Goal: Information Seeking & Learning: Learn about a topic

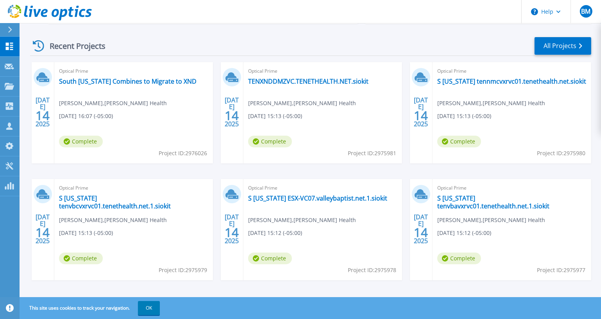
scroll to position [114, 0]
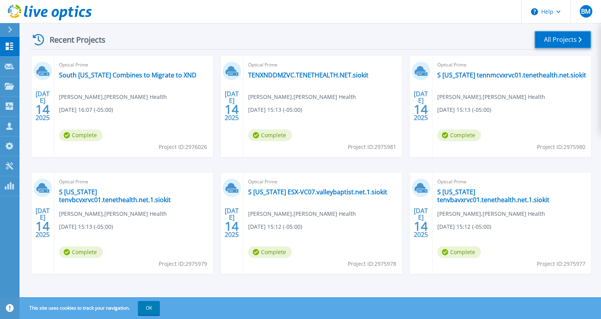
click at [548, 39] on link "All Projects" at bounding box center [563, 40] width 57 height 18
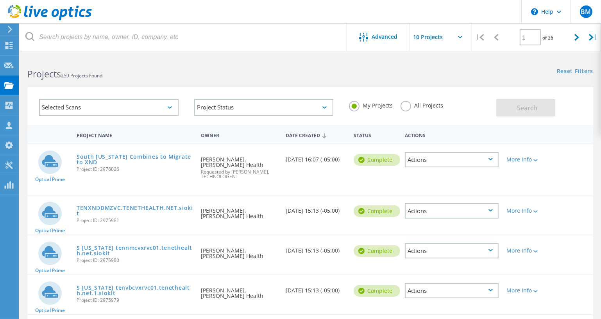
click at [567, 39] on div "1 of 26" at bounding box center [536, 34] width 64 height 22
click at [571, 44] on div at bounding box center [577, 37] width 16 height 28
type input "2"
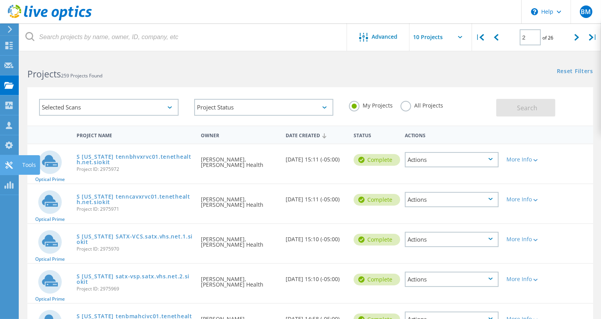
click at [9, 165] on use at bounding box center [8, 164] width 7 height 7
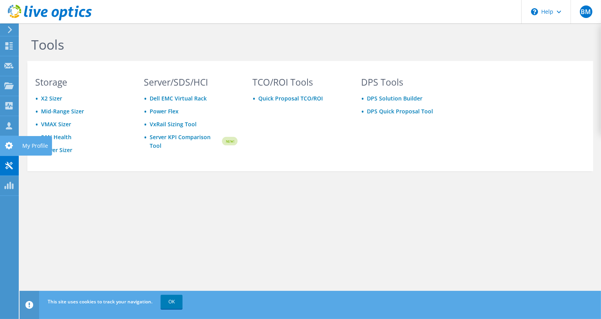
click at [8, 146] on icon at bounding box center [8, 145] width 9 height 7
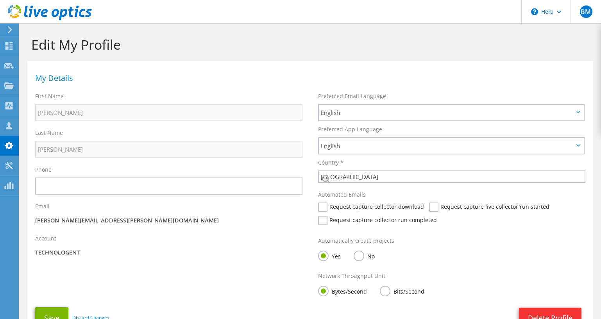
select select "224"
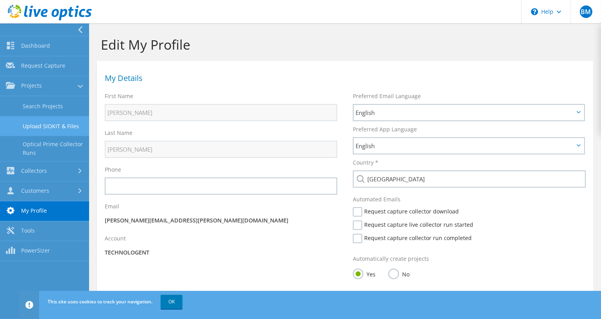
click at [47, 123] on link "Upload SIOKIT & Files" at bounding box center [44, 126] width 89 height 20
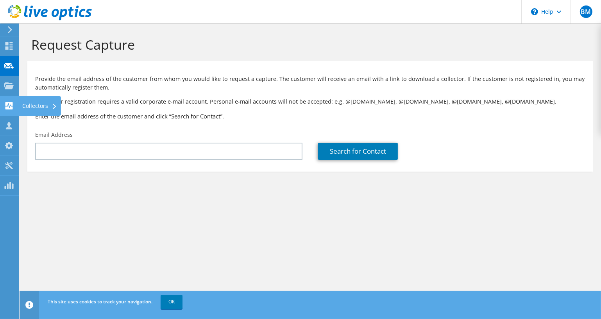
click at [11, 107] on use at bounding box center [8, 105] width 7 height 7
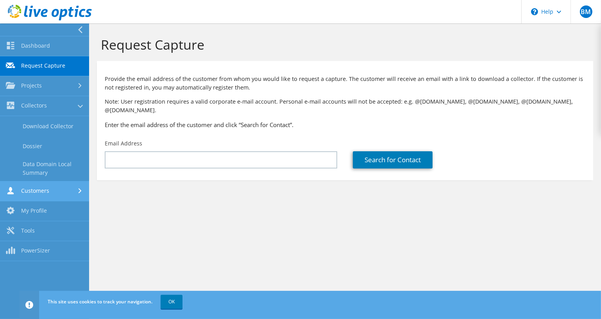
click at [58, 189] on link "Customers" at bounding box center [44, 191] width 89 height 20
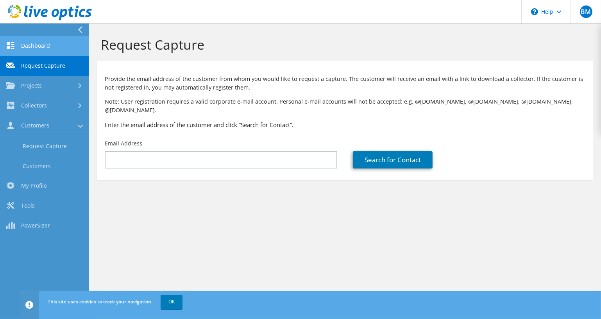
click at [61, 43] on link "Dashboard" at bounding box center [44, 46] width 89 height 20
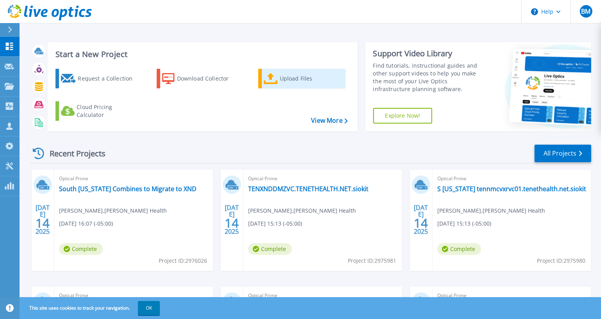
click at [288, 78] on div "Upload Files" at bounding box center [311, 79] width 63 height 16
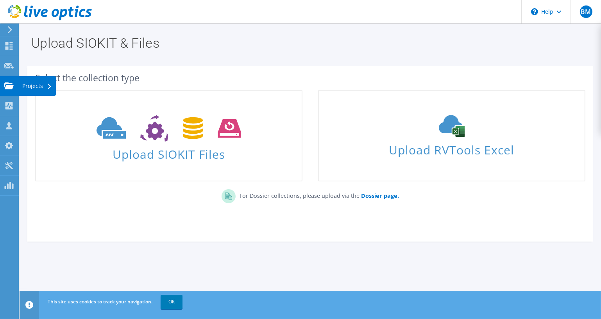
click at [9, 84] on icon at bounding box center [8, 85] width 9 height 7
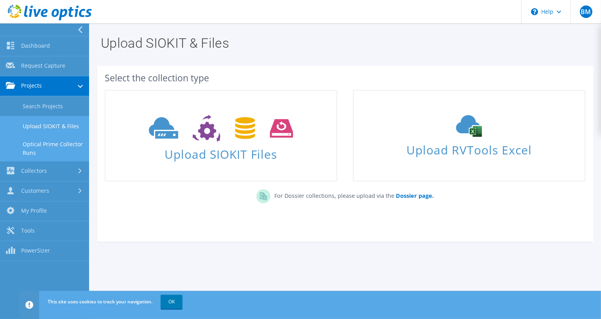
click at [31, 145] on link "Optical Prime Collector Runs" at bounding box center [44, 148] width 89 height 25
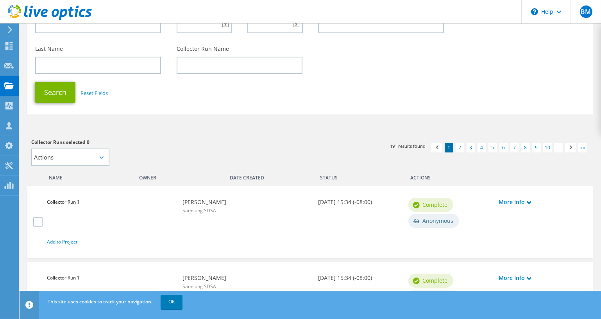
scroll to position [136, 0]
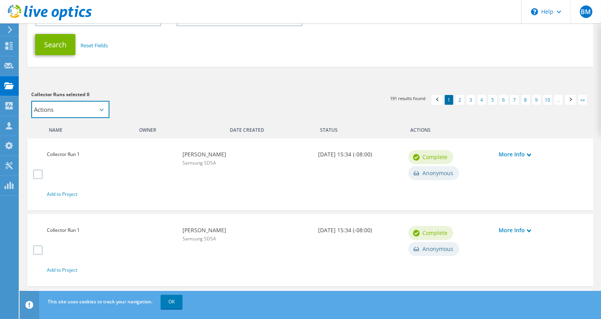
click at [106, 109] on select "Actions Add to new project" at bounding box center [70, 109] width 78 height 17
click at [104, 109] on select "Actions Add to new project" at bounding box center [70, 109] width 78 height 17
select select "new_proj"
click at [31, 102] on select "Actions Add to new project" at bounding box center [70, 109] width 78 height 17
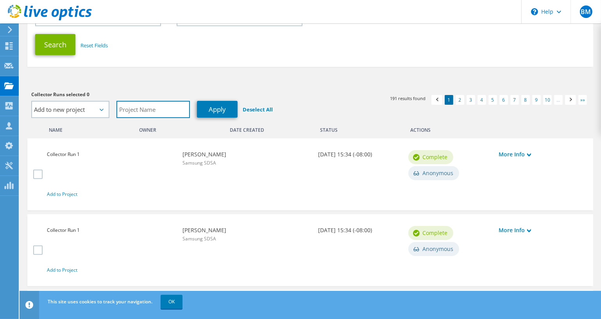
click at [161, 114] on input "text" at bounding box center [152, 109] width 73 height 17
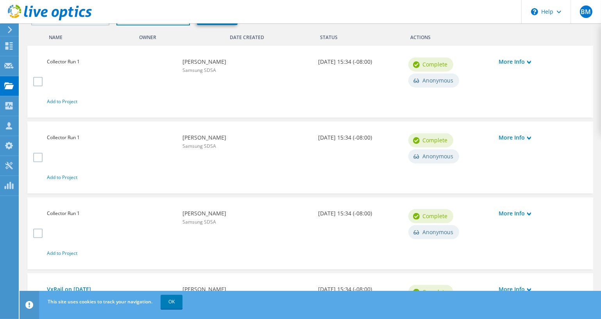
scroll to position [230, 0]
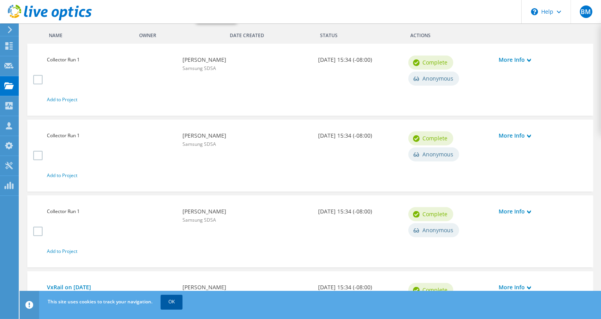
type input "PHAZ Workload Cluster Combined"
click at [169, 306] on link "OK" at bounding box center [172, 302] width 22 height 14
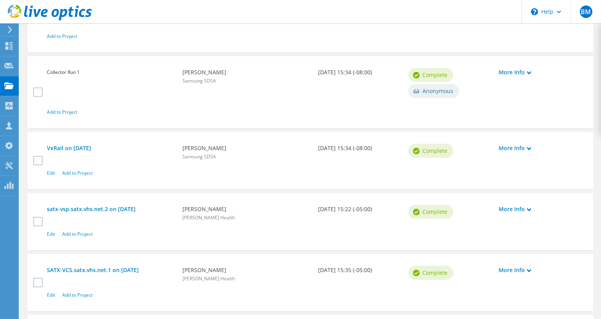
scroll to position [372, 0]
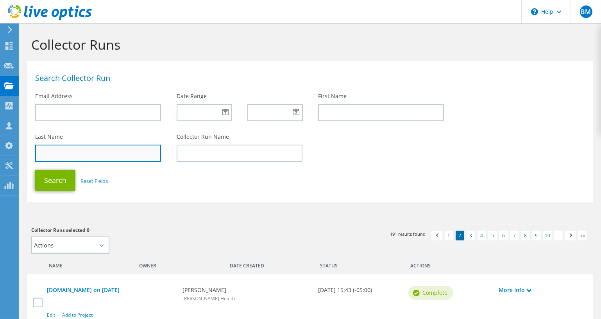
click at [91, 152] on input "text" at bounding box center [98, 153] width 126 height 17
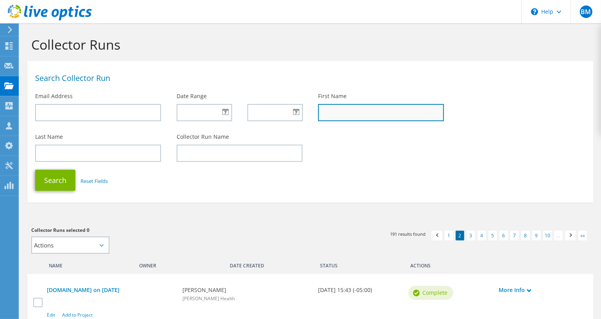
click at [336, 116] on input "text" at bounding box center [381, 112] width 126 height 17
type input "craig"
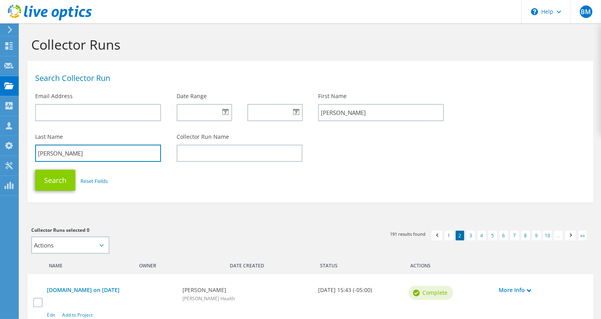
type input "teague"
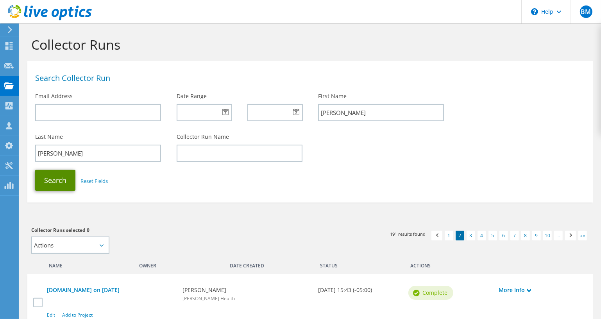
click at [49, 182] on button "Search" at bounding box center [55, 180] width 40 height 21
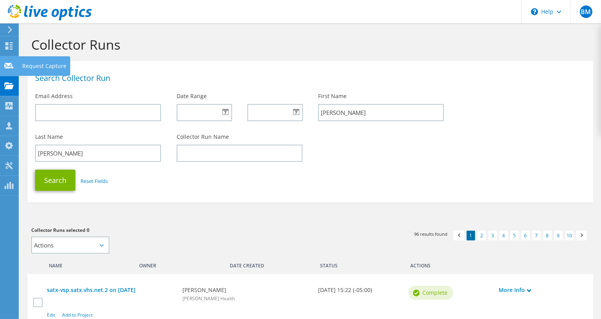
click at [12, 65] on use at bounding box center [8, 66] width 9 height 6
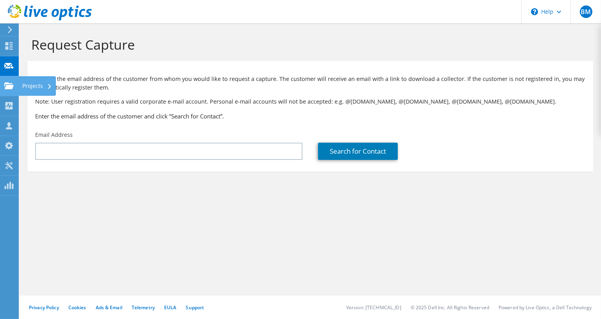
click at [32, 88] on div "Projects" at bounding box center [37, 86] width 38 height 20
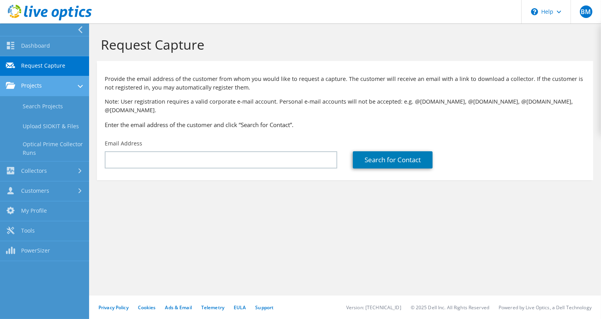
click at [46, 82] on link "Projects" at bounding box center [44, 86] width 89 height 20
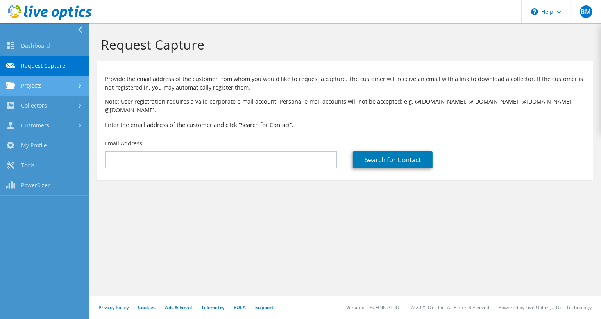
click at [44, 83] on link "Projects" at bounding box center [44, 86] width 89 height 20
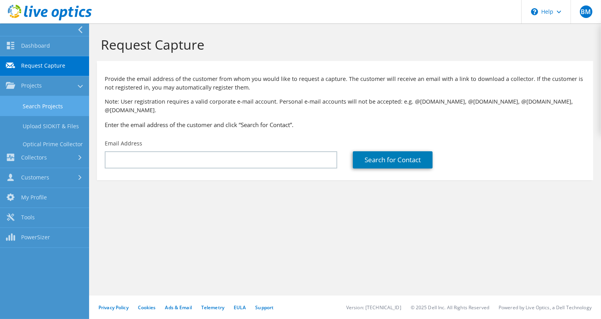
click at [36, 107] on link "Search Projects" at bounding box center [44, 106] width 89 height 20
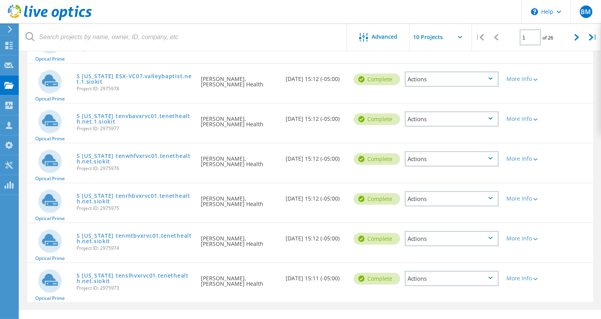
scroll to position [258, 0]
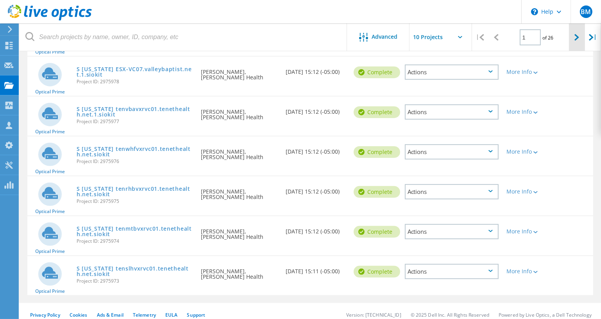
click at [573, 45] on div at bounding box center [577, 37] width 16 height 28
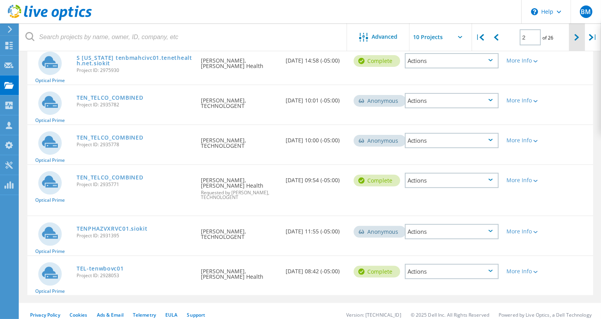
click at [571, 40] on div at bounding box center [577, 37] width 16 height 28
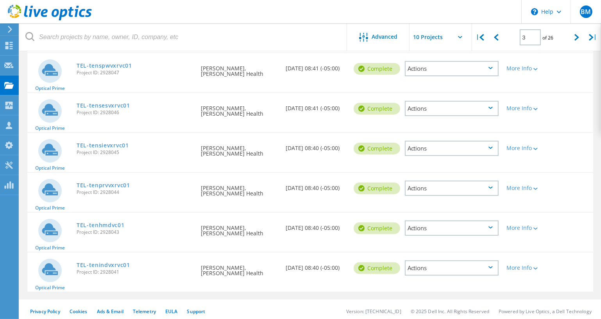
scroll to position [252, 0]
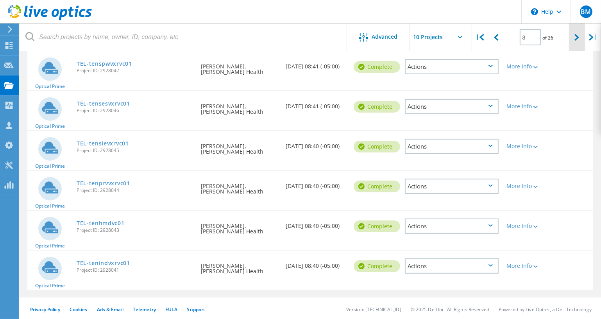
click at [578, 40] on icon at bounding box center [576, 37] width 5 height 7
type input "4"
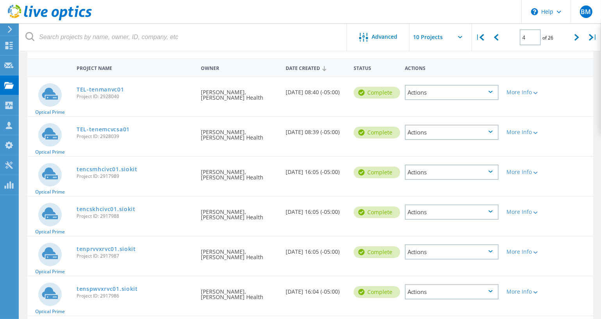
scroll to position [63, 0]
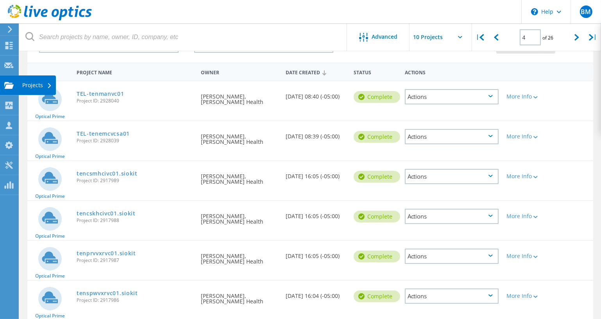
click at [36, 84] on div "Projects" at bounding box center [37, 84] width 30 height 5
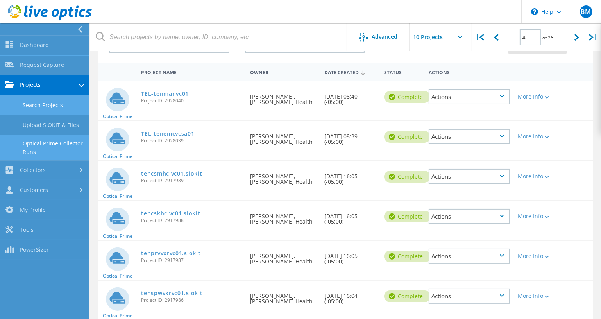
click at [50, 142] on link "Optical Prime Collector Runs" at bounding box center [44, 147] width 89 height 25
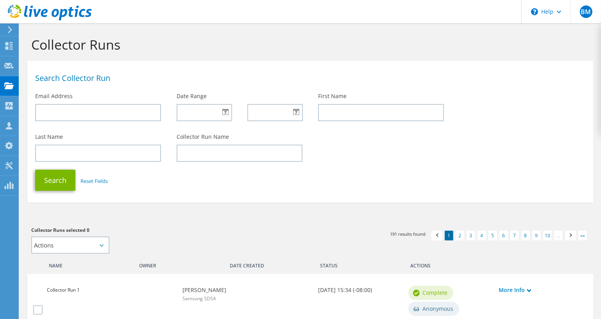
click at [226, 115] on div at bounding box center [204, 112] width 55 height 17
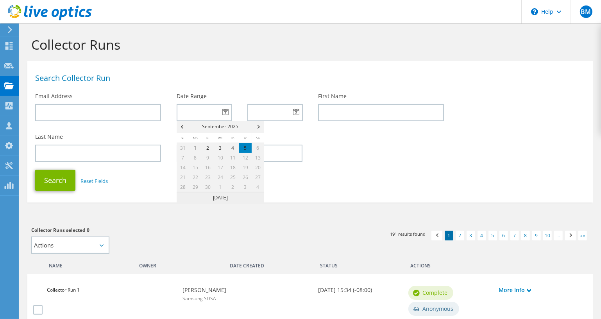
click at [182, 130] on span "Prev" at bounding box center [181, 127] width 9 height 12
click at [221, 188] on link "28" at bounding box center [220, 187] width 13 height 10
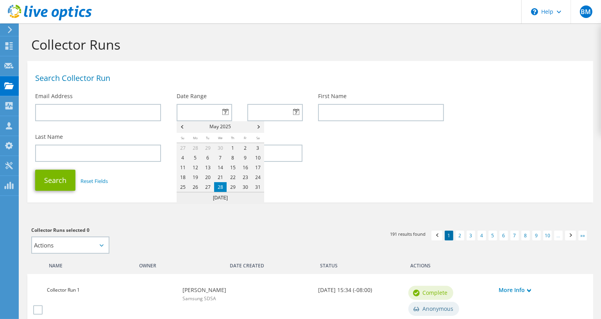
type input "[DATE]"
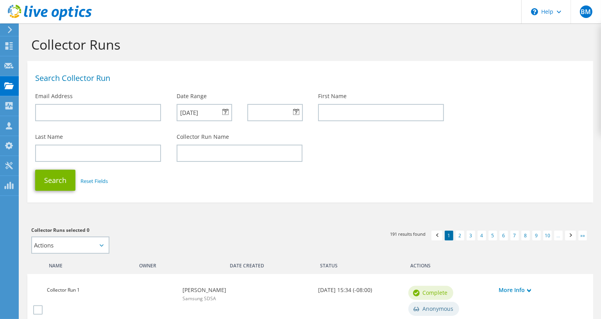
click at [297, 112] on div at bounding box center [274, 112] width 55 height 17
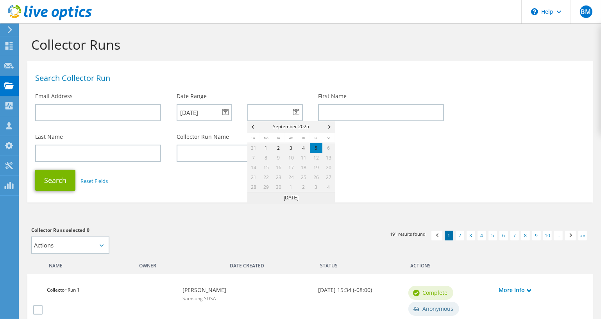
click at [254, 128] on span "Prev" at bounding box center [251, 127] width 9 height 12
click at [254, 127] on span "Prev" at bounding box center [251, 127] width 9 height 12
click at [313, 186] on link "30" at bounding box center [316, 187] width 13 height 10
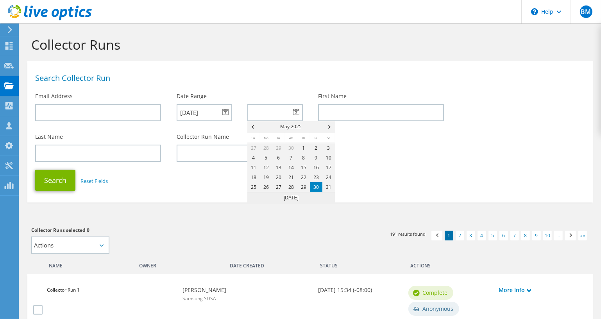
type input "05/30/2025"
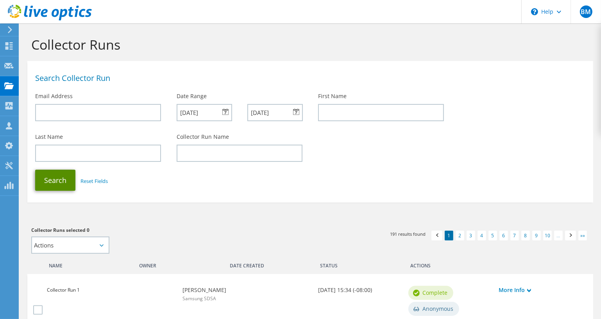
click at [53, 180] on button "Search" at bounding box center [55, 180] width 40 height 21
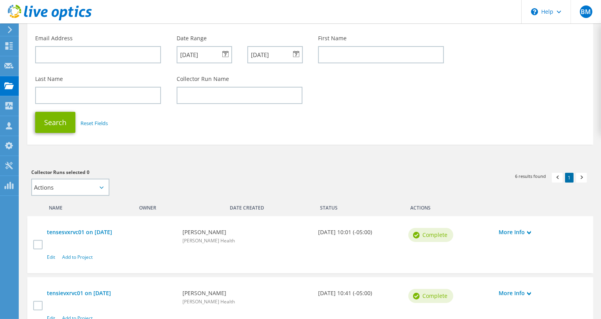
scroll to position [47, 0]
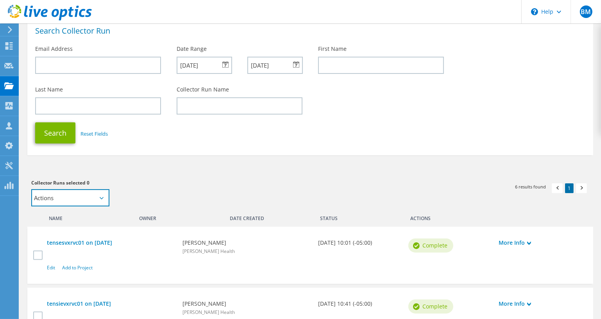
click at [101, 195] on select "Actions Add to new project" at bounding box center [70, 197] width 78 height 17
select select "new_proj"
click at [31, 190] on select "Actions Add to new project" at bounding box center [70, 197] width 78 height 17
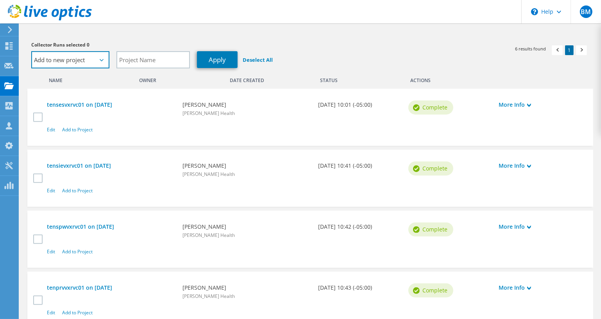
scroll to position [189, 0]
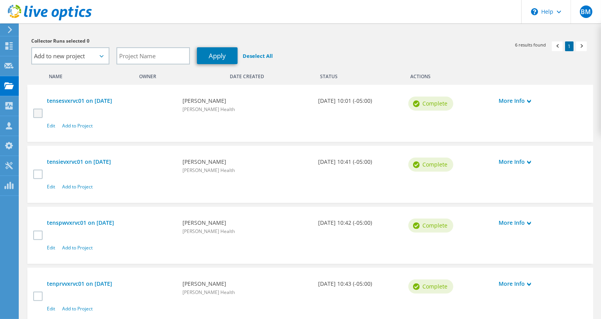
click at [35, 109] on label at bounding box center [38, 113] width 11 height 9
click at [0, 0] on input "checkbox" at bounding box center [0, 0] width 0 height 0
click at [35, 109] on label at bounding box center [38, 113] width 11 height 9
click at [0, 0] on input "checkbox" at bounding box center [0, 0] width 0 height 0
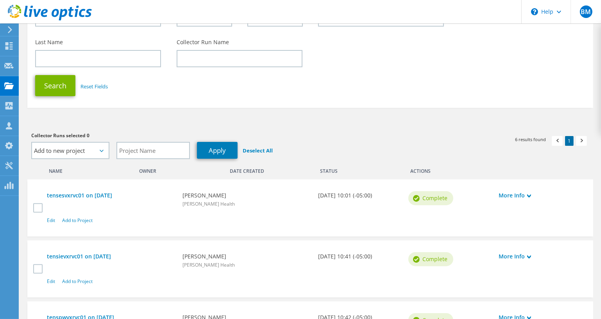
scroll to position [0, 0]
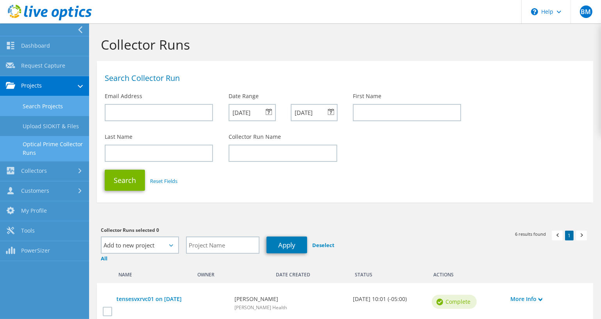
click at [39, 107] on link "Search Projects" at bounding box center [44, 106] width 89 height 20
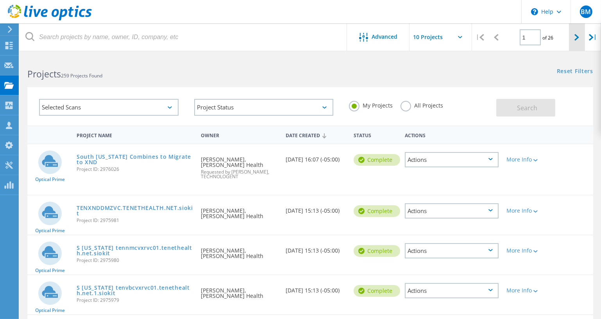
click at [574, 36] on div at bounding box center [577, 37] width 16 height 28
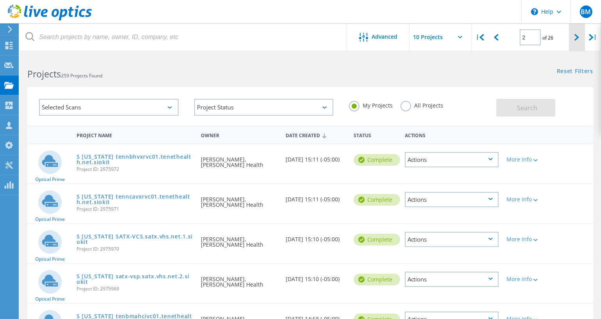
click at [574, 36] on div at bounding box center [577, 37] width 16 height 28
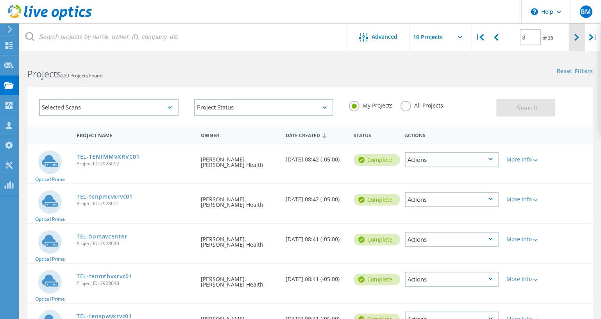
click at [574, 36] on div at bounding box center [577, 37] width 16 height 28
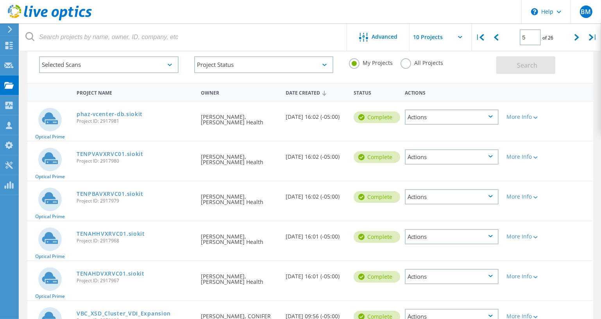
scroll to position [47, 0]
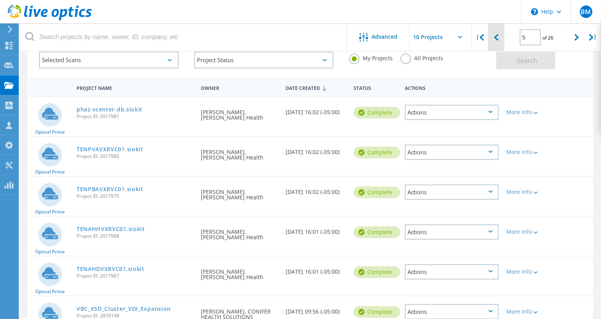
click at [500, 41] on div at bounding box center [496, 37] width 16 height 28
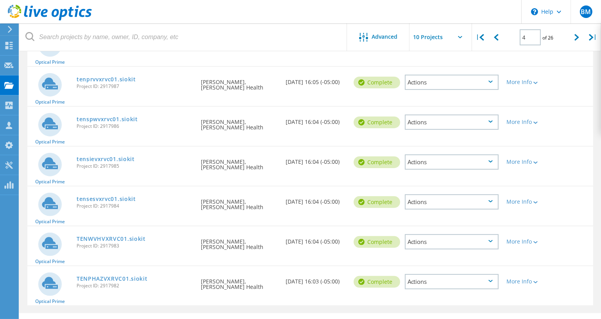
scroll to position [252, 0]
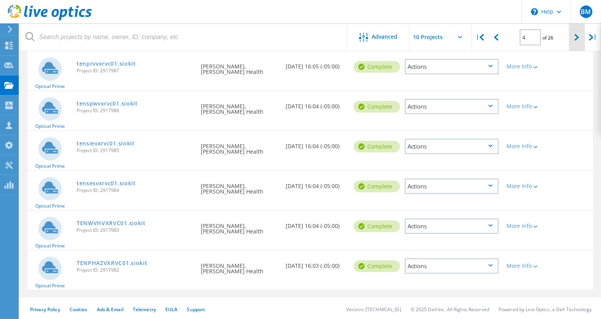
click at [571, 41] on div at bounding box center [577, 37] width 16 height 28
type input "5"
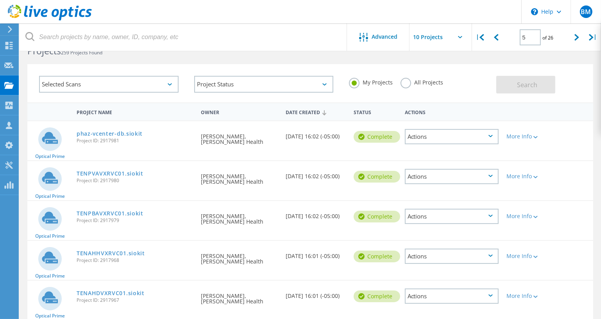
scroll to position [0, 0]
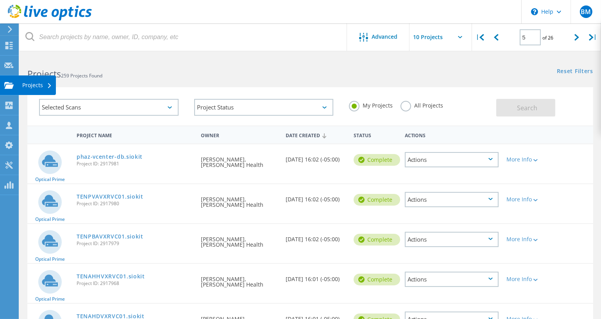
click at [23, 88] on div "Projects" at bounding box center [37, 84] width 30 height 5
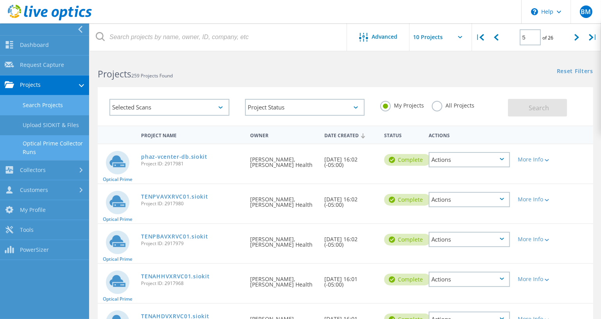
click at [50, 145] on link "Optical Prime Collector Runs" at bounding box center [44, 147] width 89 height 25
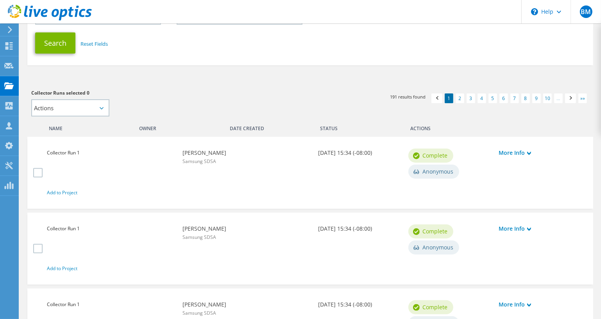
scroll to position [136, 0]
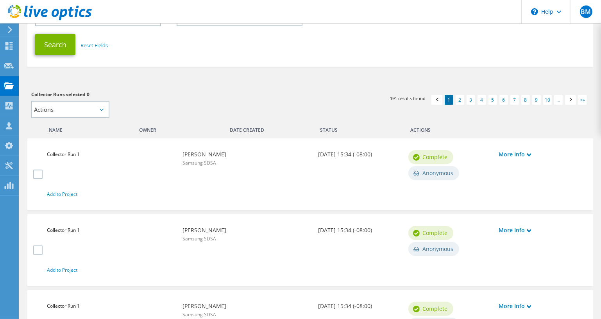
click at [258, 131] on div "Date Created" at bounding box center [269, 128] width 90 height 13
click at [256, 131] on div "Date Created" at bounding box center [269, 128] width 90 height 13
click at [459, 101] on link "2" at bounding box center [460, 100] width 9 height 10
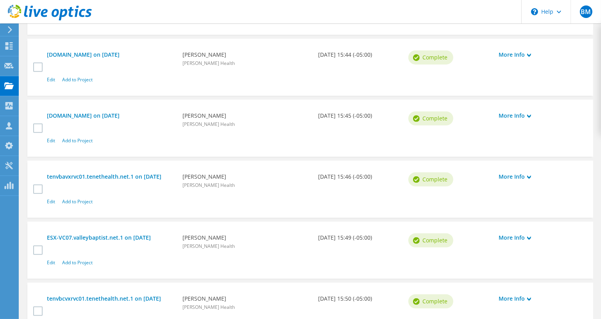
scroll to position [154, 0]
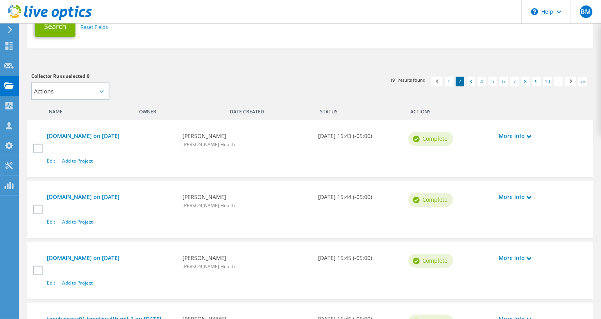
click at [56, 113] on div "Name" at bounding box center [88, 110] width 90 height 13
drag, startPoint x: 151, startPoint y: 110, endPoint x: 194, endPoint y: 117, distance: 43.2
click at [152, 111] on div "Owner" at bounding box center [178, 110] width 90 height 13
click at [468, 83] on link "3" at bounding box center [471, 82] width 9 height 10
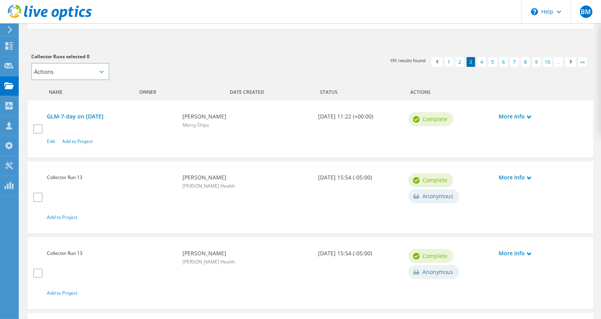
scroll to position [132, 0]
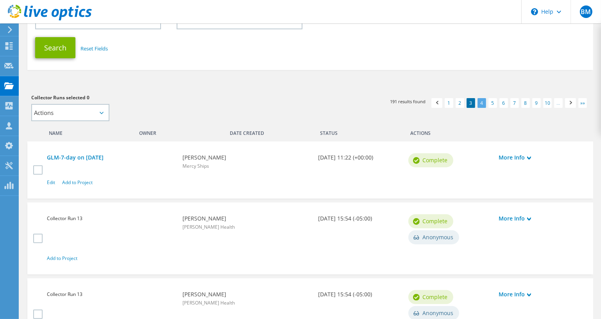
click at [485, 104] on link "4" at bounding box center [482, 103] width 9 height 10
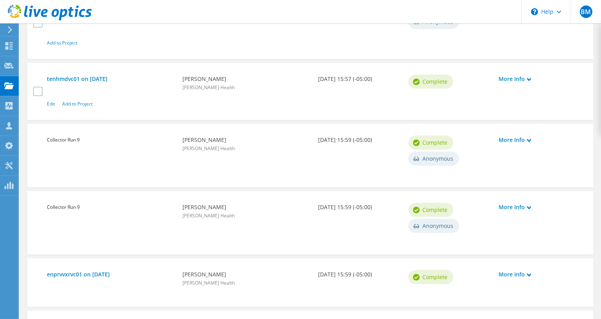
scroll to position [368, 0]
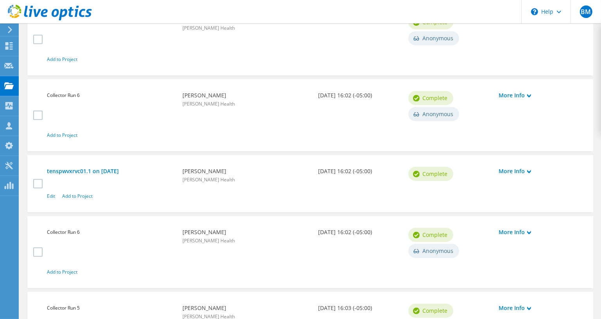
scroll to position [369, 0]
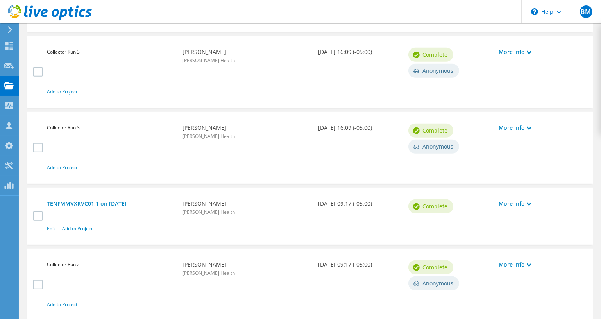
scroll to position [377, 0]
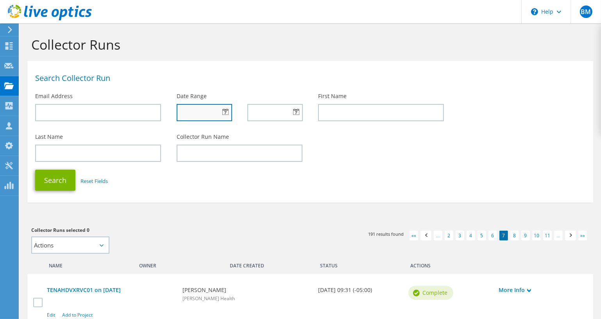
click at [192, 112] on input "text" at bounding box center [204, 112] width 55 height 17
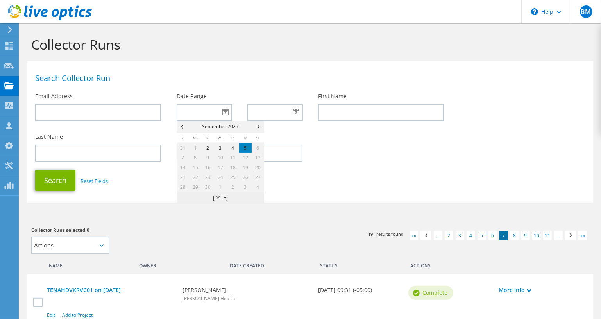
click at [224, 110] on div at bounding box center [204, 112] width 55 height 17
click at [181, 128] on span "Prev" at bounding box center [181, 127] width 9 height 12
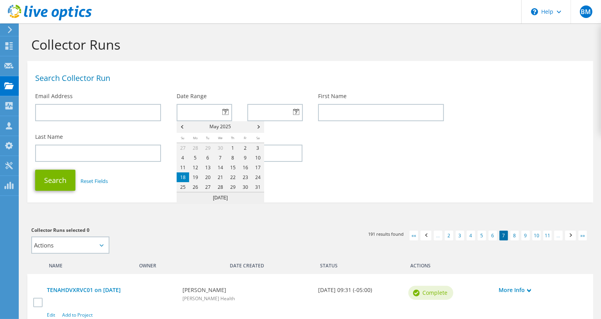
click at [185, 180] on link "18" at bounding box center [183, 177] width 13 height 10
type input "[DATE]"
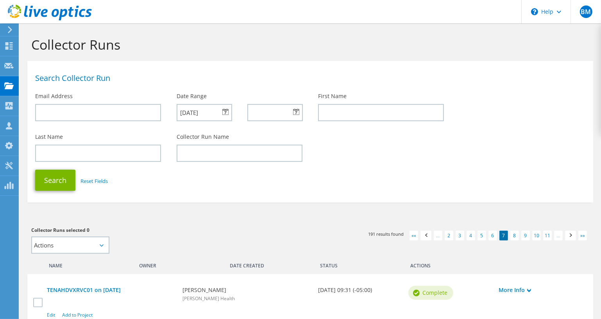
click at [294, 114] on div at bounding box center [274, 112] width 55 height 17
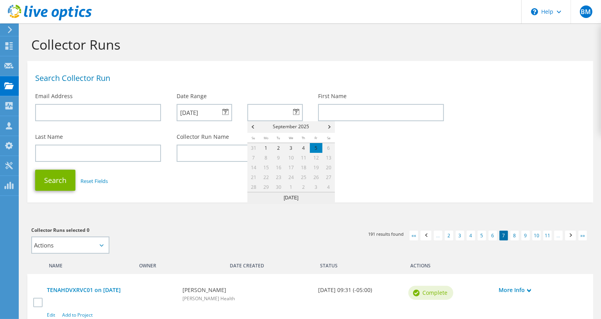
click at [254, 128] on span "Prev" at bounding box center [251, 127] width 9 height 12
click at [329, 188] on link "31" at bounding box center [328, 187] width 13 height 10
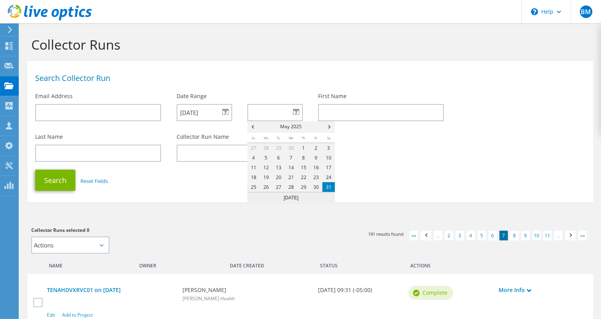
type input "[DATE]"
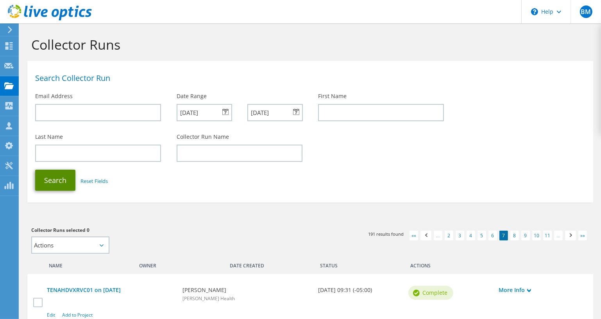
click at [66, 188] on button "Search" at bounding box center [55, 180] width 40 height 21
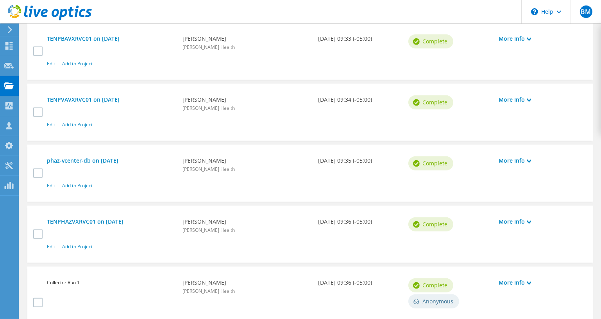
scroll to position [378, 0]
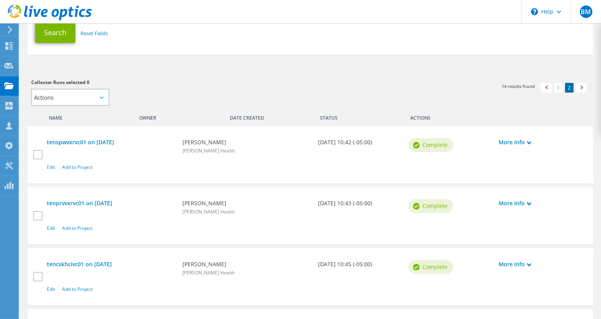
scroll to position [154, 0]
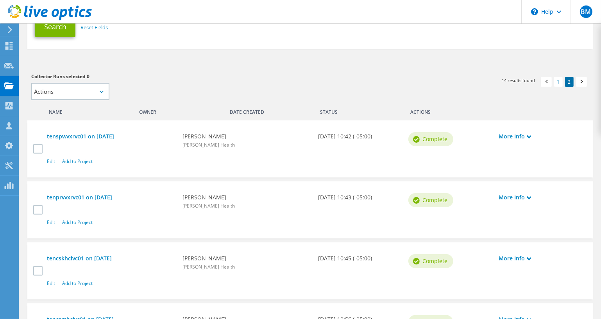
click at [499, 139] on link "More Info" at bounding box center [540, 136] width 82 height 9
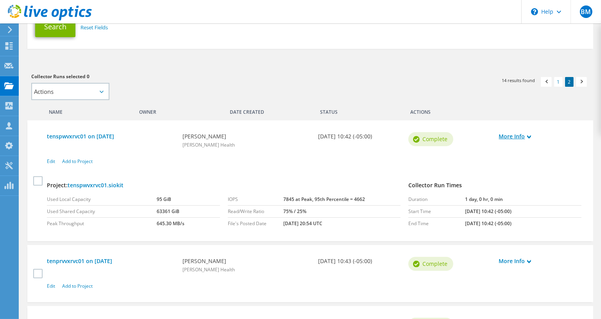
click at [499, 139] on link "More Info" at bounding box center [540, 136] width 82 height 9
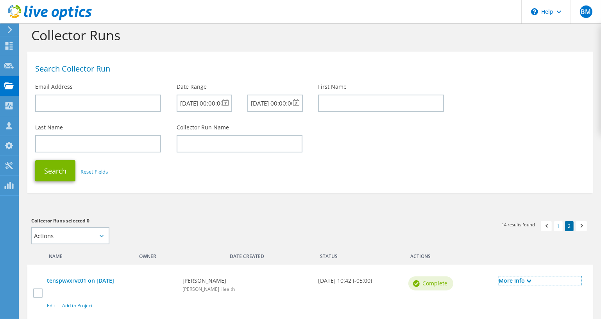
scroll to position [0, 0]
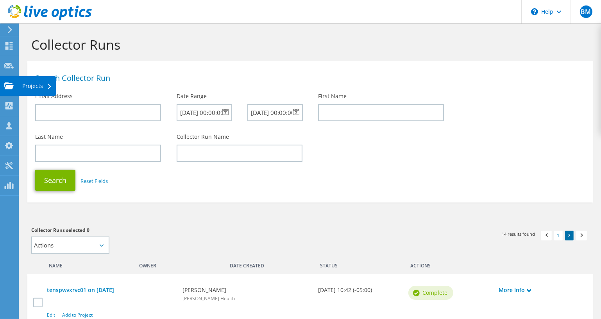
click at [13, 85] on use at bounding box center [8, 85] width 9 height 7
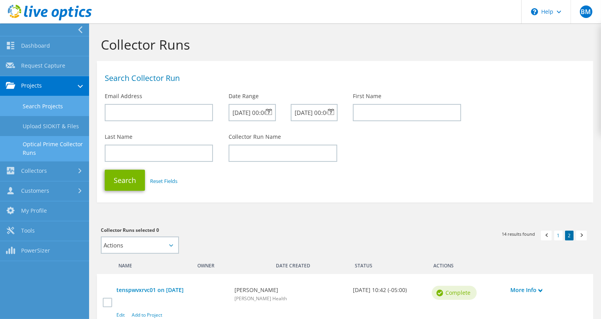
click at [46, 105] on link "Search Projects" at bounding box center [44, 106] width 89 height 20
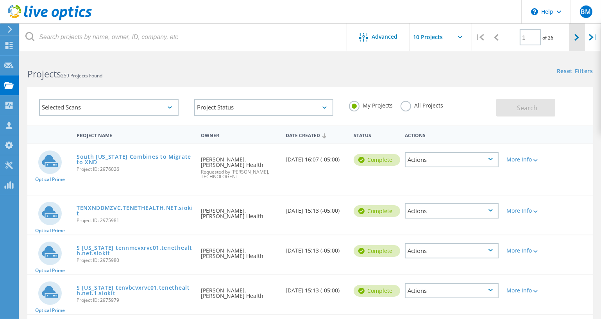
click at [578, 38] on icon at bounding box center [576, 37] width 5 height 7
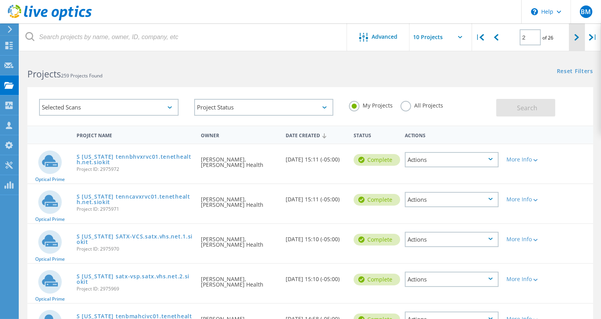
click at [578, 38] on icon at bounding box center [576, 37] width 5 height 7
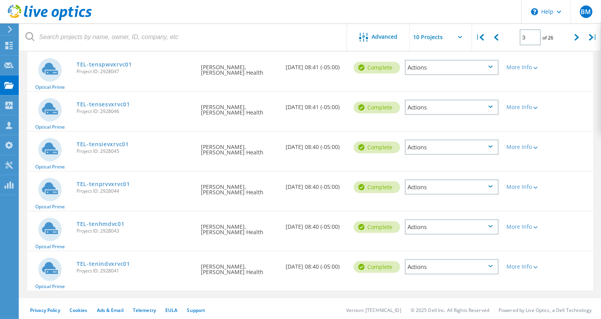
scroll to position [252, 0]
click at [579, 41] on div at bounding box center [577, 37] width 16 height 28
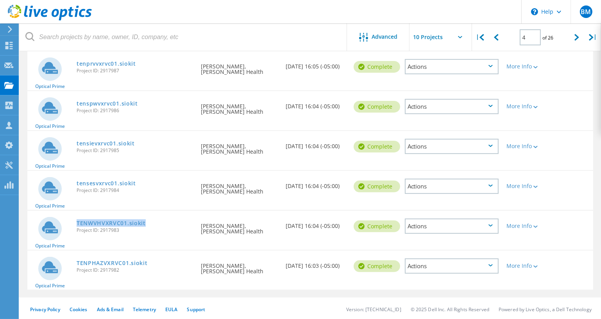
drag, startPoint x: 149, startPoint y: 223, endPoint x: 75, endPoint y: 221, distance: 73.5
click at [75, 221] on div "TENWVHVXRVC01.siokit Project ID: 2917983" at bounding box center [135, 226] width 125 height 30
copy link "TENWVHVXRVC01.siokit"
drag, startPoint x: 146, startPoint y: 261, endPoint x: 74, endPoint y: 263, distance: 71.9
click at [74, 263] on div "TENPHAZVXRVC01.siokit Project ID: 2917982" at bounding box center [135, 265] width 125 height 30
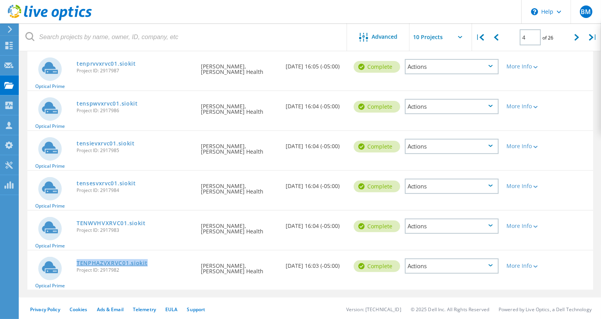
copy link "TENPHAZVXRVC01.siokit"
click at [576, 47] on div at bounding box center [577, 37] width 16 height 28
type input "5"
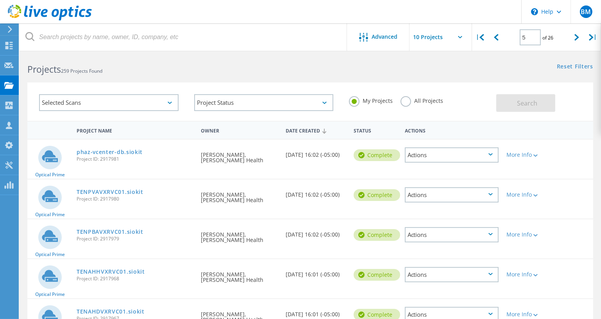
scroll to position [0, 0]
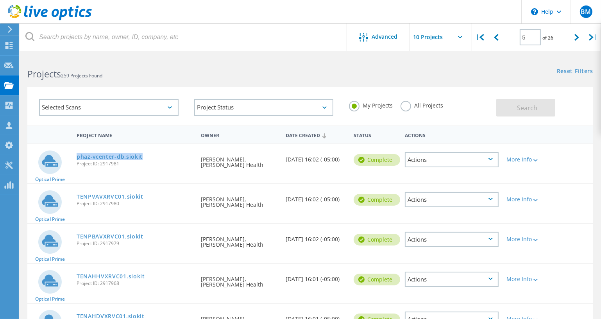
drag, startPoint x: 74, startPoint y: 157, endPoint x: 143, endPoint y: 156, distance: 69.6
click at [143, 156] on div "phaz-vcenter-db.siokit Project ID: 2917981" at bounding box center [135, 159] width 125 height 30
copy link "phaz-vcenter-db.siokit"
drag, startPoint x: 145, startPoint y: 196, endPoint x: 76, endPoint y: 197, distance: 69.6
click at [76, 197] on div "TENPVAVXRVC01.siokit Project ID: 2917980" at bounding box center [135, 199] width 125 height 30
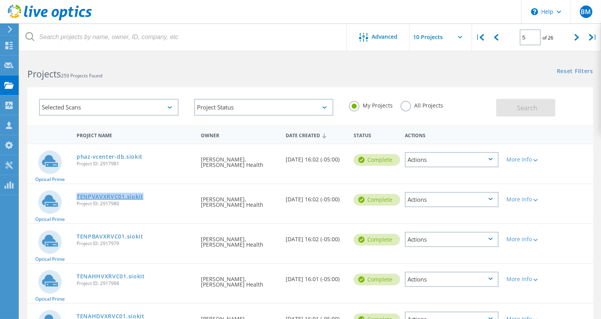
copy link "TENPVAVXRVC01.siokit"
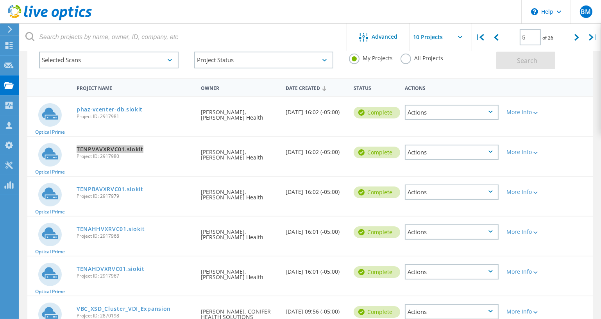
scroll to position [95, 0]
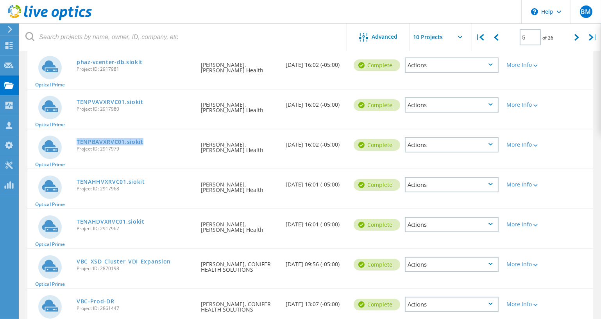
drag, startPoint x: 145, startPoint y: 141, endPoint x: 74, endPoint y: 140, distance: 70.7
click at [74, 140] on div "TENPBAVXRVC01.siokit Project ID: 2917979" at bounding box center [135, 144] width 125 height 30
copy link "TENPBAVXRVC01.siokit"
drag, startPoint x: 146, startPoint y: 180, endPoint x: 77, endPoint y: 179, distance: 69.2
click at [77, 179] on div "TENAHHVXRVC01.siokit Project ID: 2917968" at bounding box center [135, 184] width 125 height 30
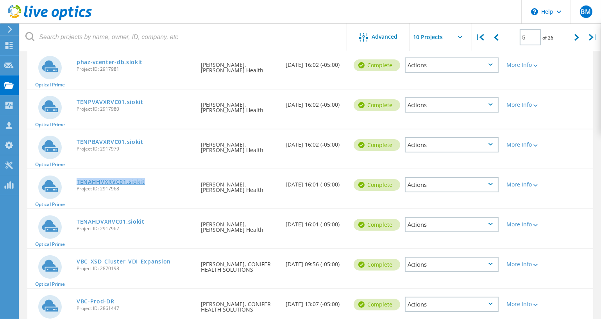
copy link "TENAHHVXRVC01.siokit"
drag, startPoint x: 149, startPoint y: 221, endPoint x: 86, endPoint y: 215, distance: 63.6
click at [86, 215] on div "TENAHDVXRVC01.siokit Project ID: 2917967" at bounding box center [135, 224] width 125 height 30
copy link "TENAHDVXRVC01.siokit"
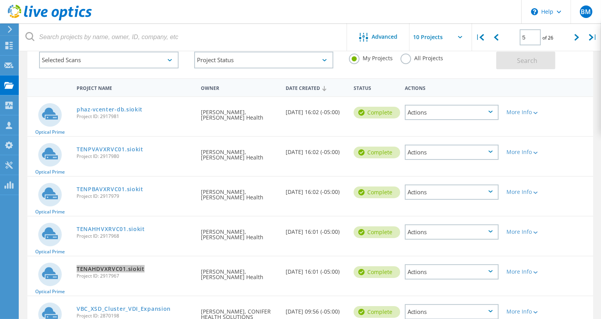
scroll to position [0, 0]
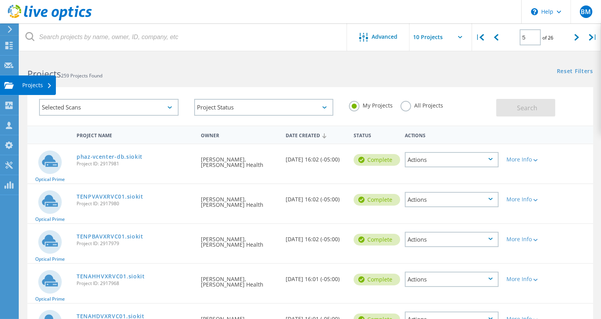
click at [18, 90] on div "Projects" at bounding box center [37, 85] width 38 height 20
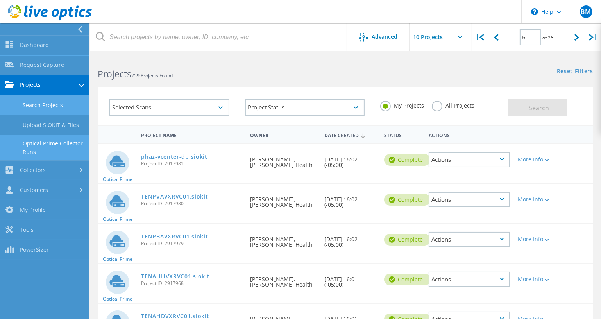
click at [45, 145] on link "Optical Prime Collector Runs" at bounding box center [44, 147] width 89 height 25
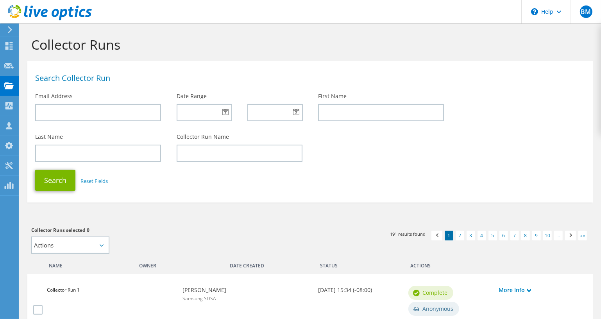
click at [224, 112] on div at bounding box center [204, 112] width 55 height 17
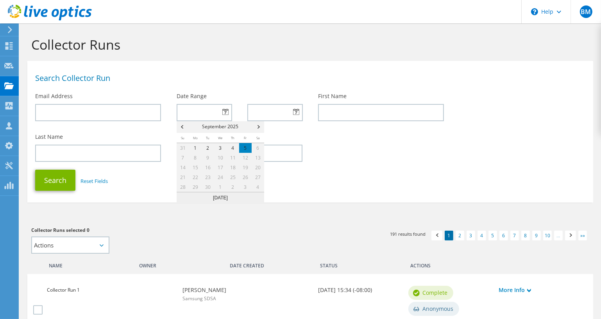
click at [182, 127] on span "Prev" at bounding box center [181, 127] width 9 height 12
click at [184, 177] on link "18" at bounding box center [183, 177] width 13 height 10
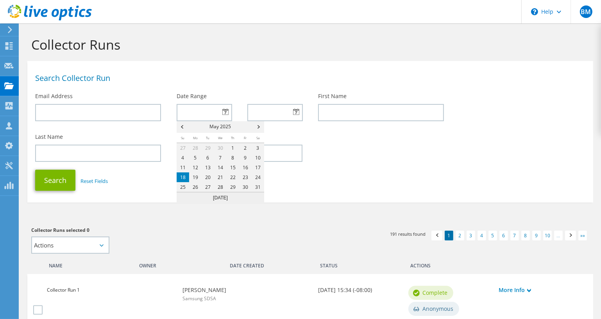
type input "[DATE]"
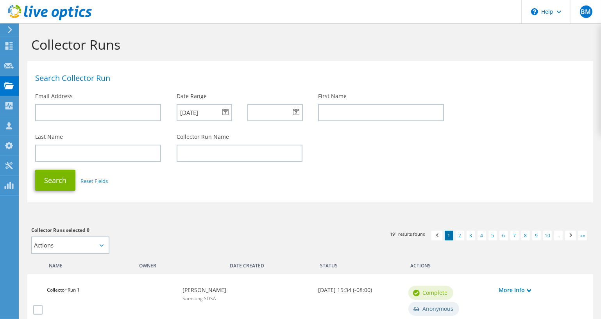
click at [297, 112] on div at bounding box center [274, 112] width 55 height 17
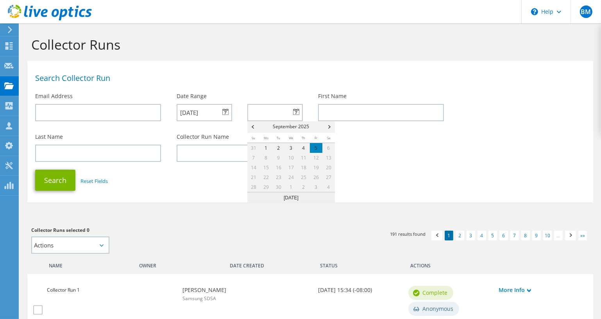
click at [254, 125] on span "Prev" at bounding box center [251, 127] width 9 height 12
click at [331, 186] on link "31" at bounding box center [328, 187] width 13 height 10
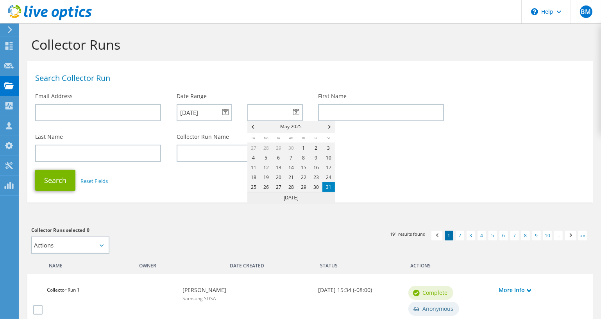
type input "[DATE]"
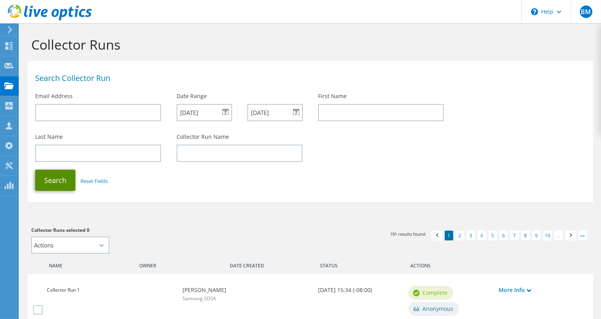
click at [61, 177] on button "Search" at bounding box center [55, 180] width 40 height 21
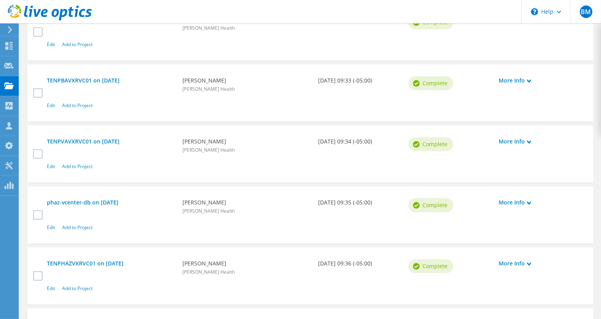
scroll to position [377, 0]
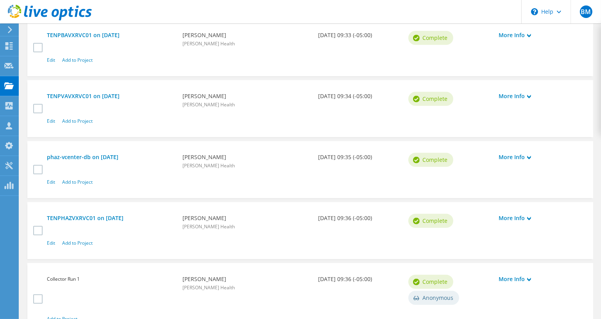
click at [0, 0] on input "checkbox" at bounding box center [0, 0] width 0 height 0
click at [37, 226] on label at bounding box center [38, 230] width 11 height 9
click at [0, 0] on input "checkbox" at bounding box center [0, 0] width 0 height 0
click at [38, 165] on label at bounding box center [38, 169] width 11 height 9
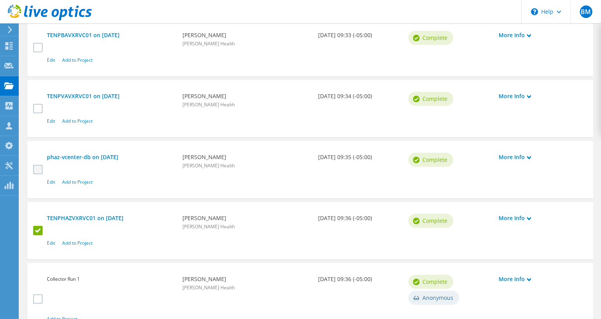
click at [0, 0] on input "checkbox" at bounding box center [0, 0] width 0 height 0
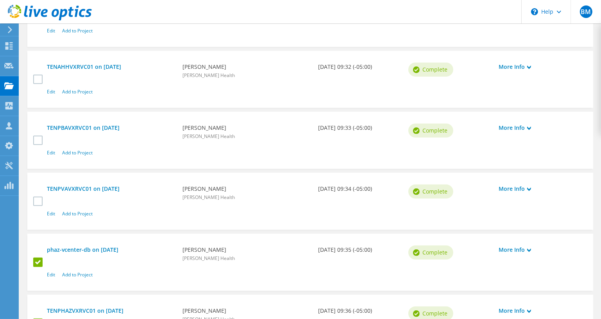
scroll to position [282, 0]
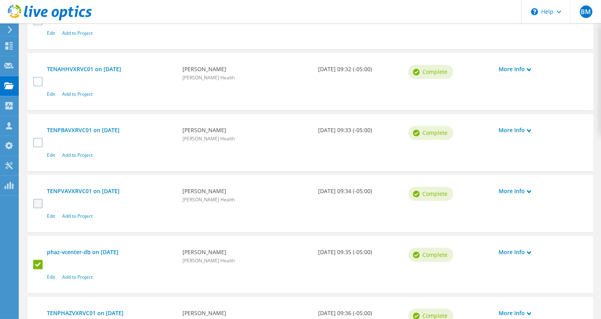
click at [34, 199] on label at bounding box center [38, 203] width 11 height 9
click at [0, 0] on input "checkbox" at bounding box center [0, 0] width 0 height 0
click at [37, 138] on label at bounding box center [38, 142] width 11 height 9
click at [0, 0] on input "checkbox" at bounding box center [0, 0] width 0 height 0
click at [37, 77] on label at bounding box center [38, 81] width 11 height 9
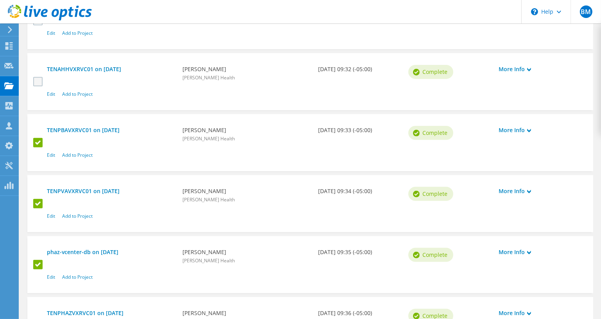
click at [0, 0] on input "checkbox" at bounding box center [0, 0] width 0 height 0
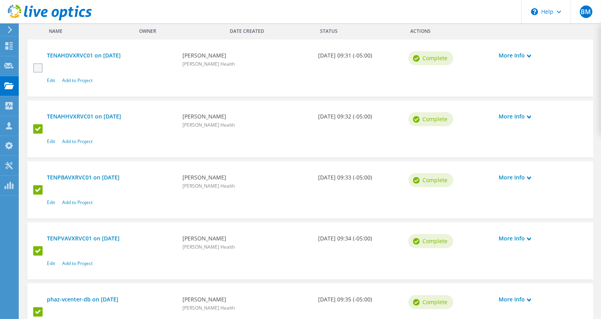
click at [40, 63] on label at bounding box center [38, 67] width 11 height 9
click at [0, 0] on input "checkbox" at bounding box center [0, 0] width 0 height 0
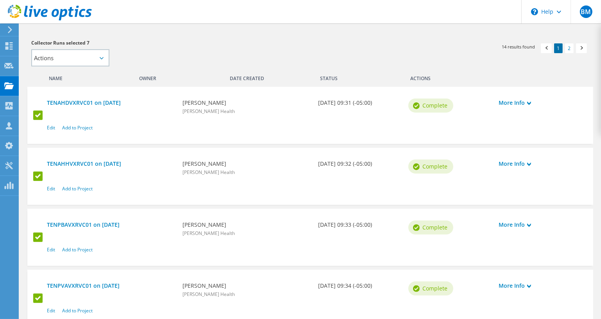
scroll to position [140, 0]
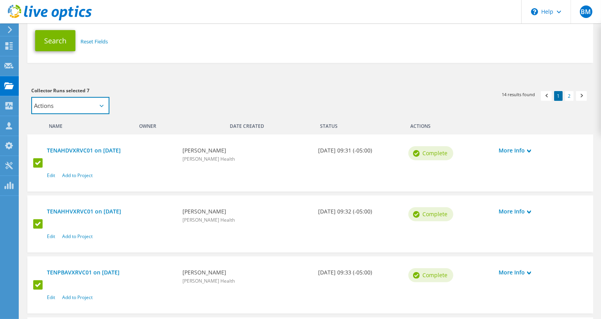
click at [106, 106] on select "Actions Add to new project" at bounding box center [70, 105] width 78 height 17
select select "new_proj"
click at [31, 97] on select "Actions Add to new project" at bounding box center [70, 105] width 78 height 17
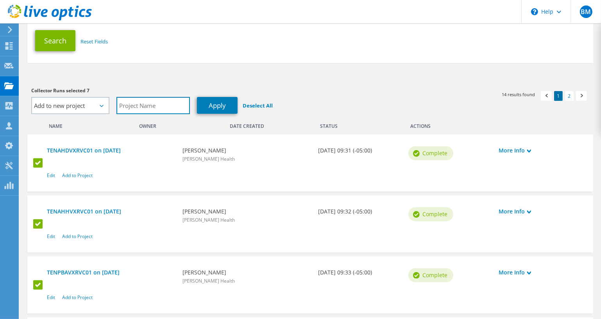
click at [127, 108] on input "text" at bounding box center [152, 105] width 73 height 17
type input "PHAZ Workload Cluster Combined"
click at [214, 106] on link "Apply" at bounding box center [217, 105] width 41 height 17
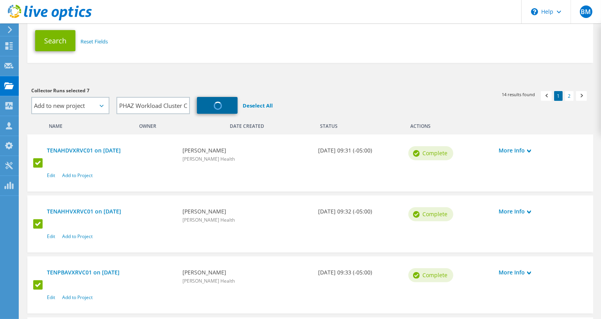
select select "Actions"
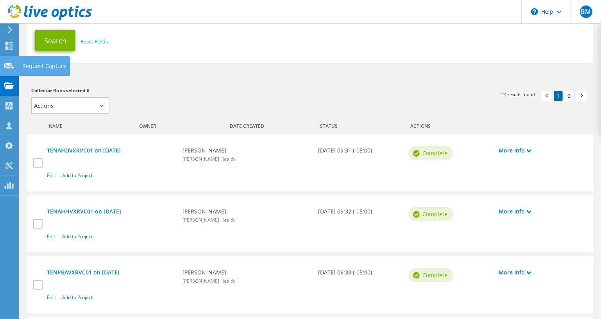
click at [11, 68] on icon at bounding box center [8, 65] width 9 height 7
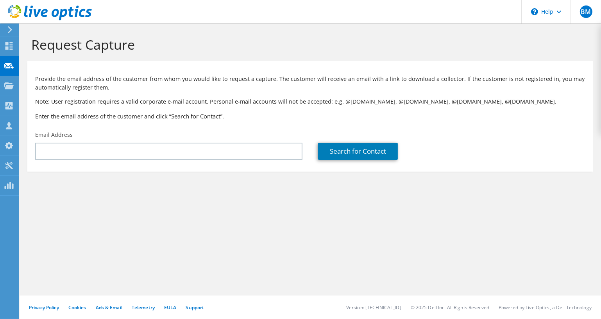
click at [5, 82] on icon at bounding box center [8, 85] width 9 height 7
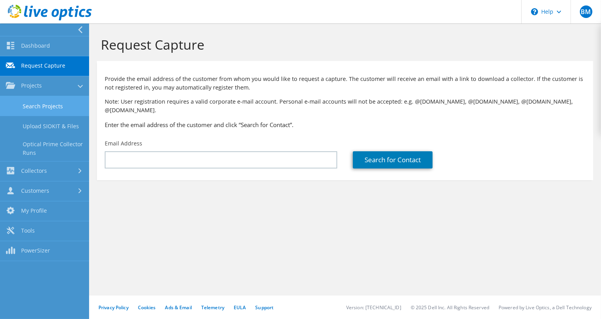
click at [17, 107] on link "Search Projects" at bounding box center [44, 106] width 89 height 20
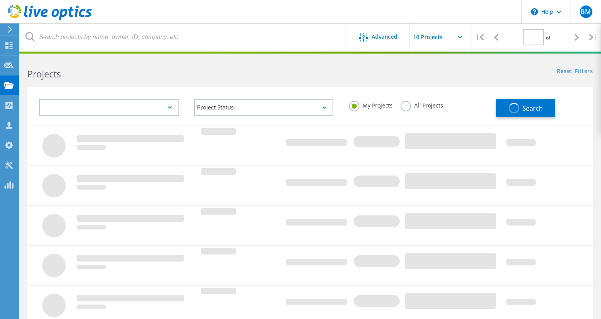
type input "1"
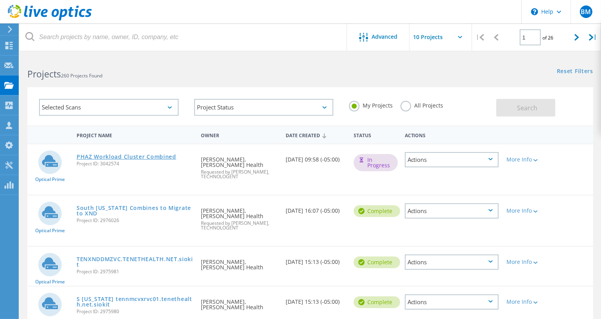
click at [163, 154] on link "PHAZ Workload Cluster Combined" at bounding box center [127, 156] width 100 height 5
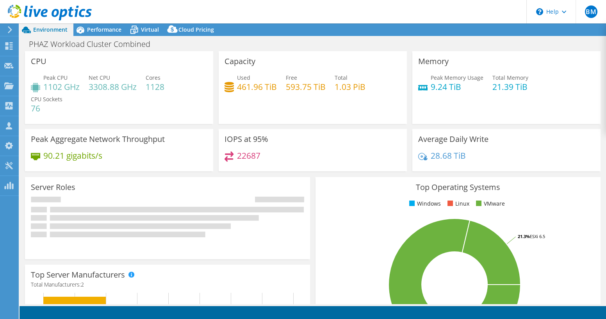
select select "USD"
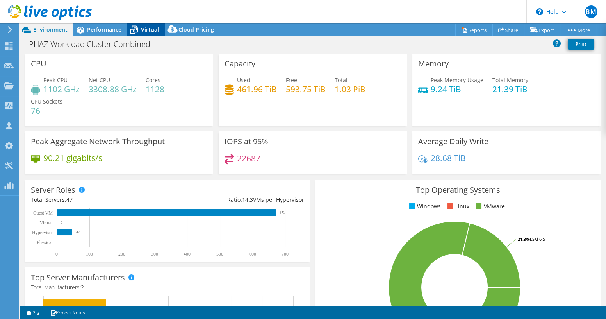
click at [141, 32] on span "Virtual" at bounding box center [150, 29] width 18 height 7
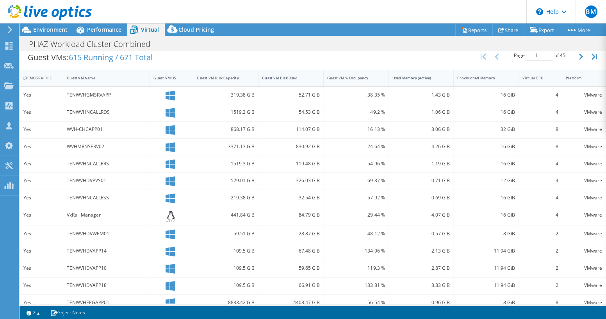
scroll to position [156, 0]
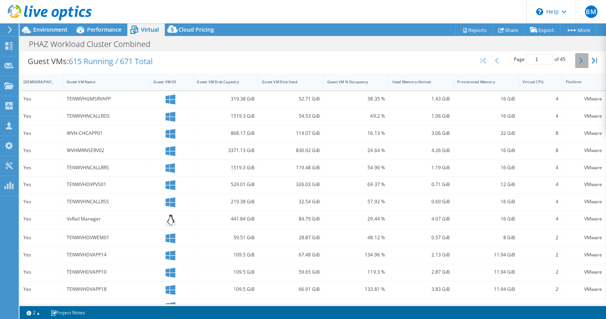
click at [576, 61] on button "button" at bounding box center [582, 60] width 13 height 15
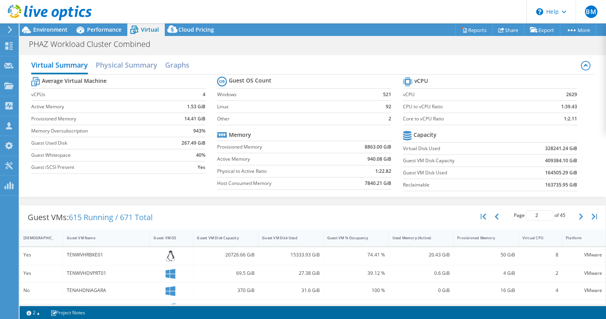
scroll to position [95, 0]
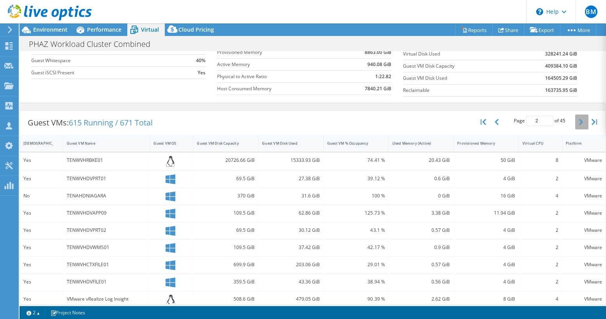
click at [576, 123] on button "button" at bounding box center [582, 121] width 13 height 15
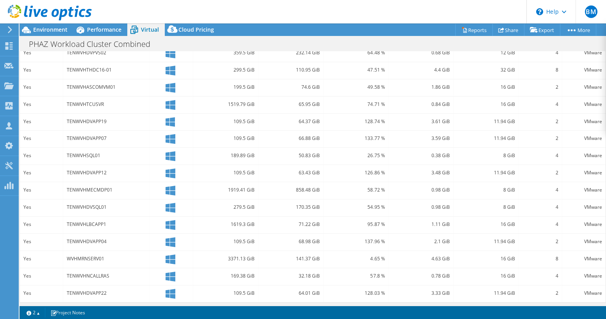
scroll to position [60, 0]
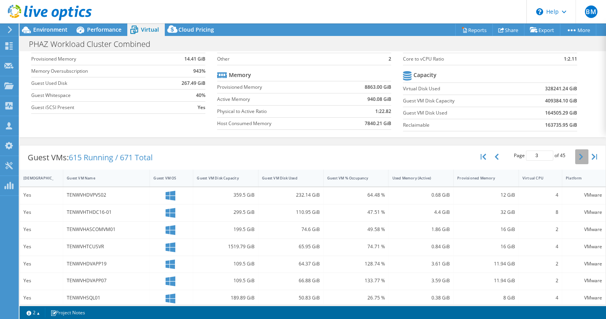
click at [579, 154] on icon "button" at bounding box center [581, 157] width 4 height 6
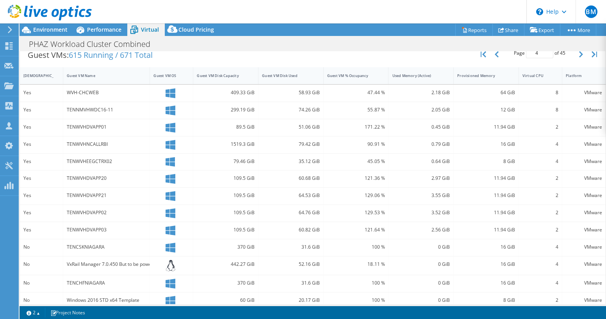
scroll to position [157, 0]
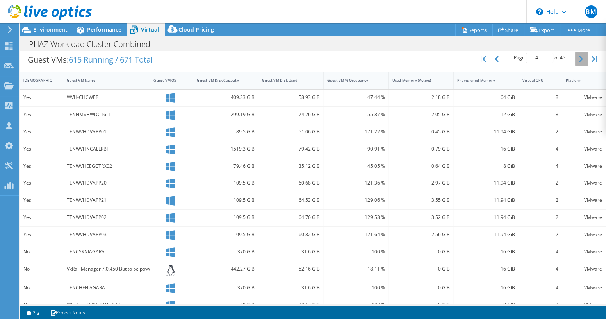
click at [576, 59] on button "button" at bounding box center [582, 59] width 13 height 15
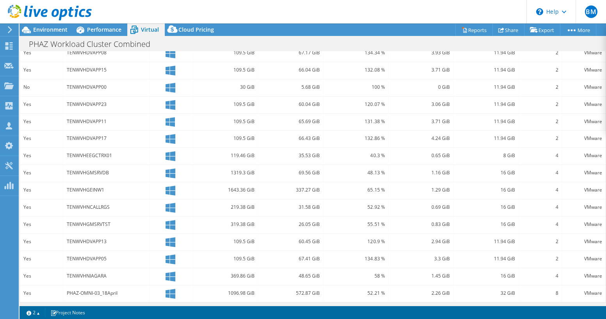
scroll to position [155, 0]
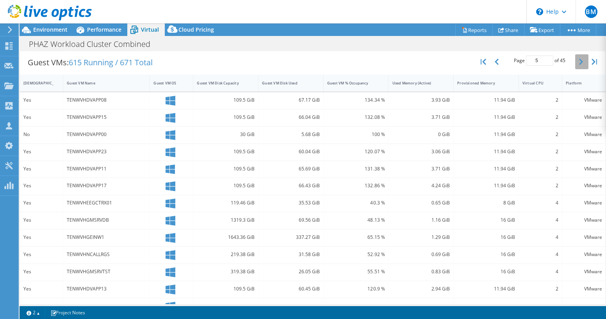
click at [576, 62] on button "button" at bounding box center [582, 61] width 13 height 15
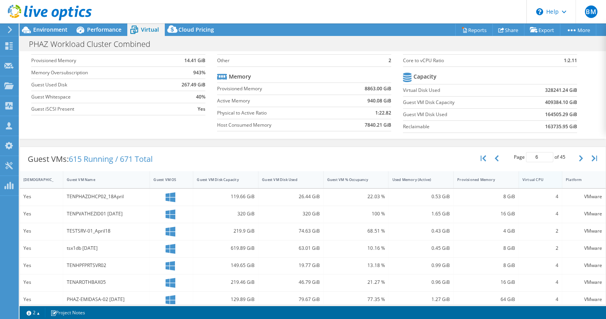
scroll to position [60, 0]
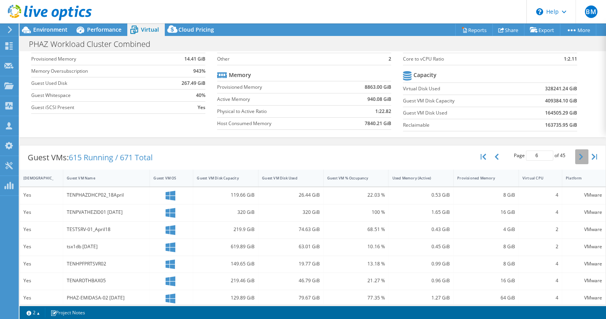
click at [578, 157] on button "button" at bounding box center [582, 156] width 13 height 15
type input "7"
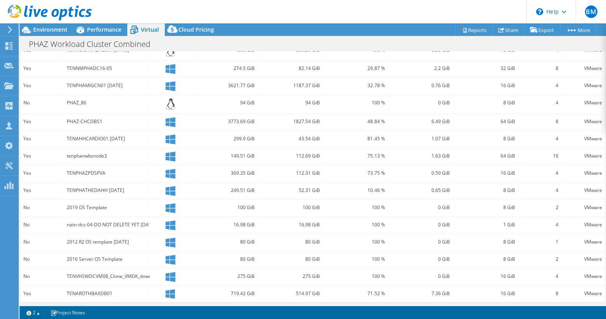
scroll to position [0, 0]
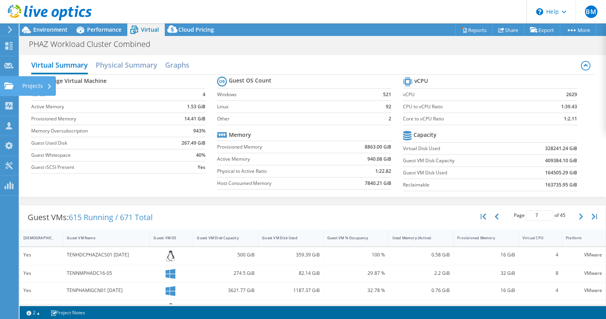
click at [24, 83] on div "Projects" at bounding box center [37, 86] width 38 height 20
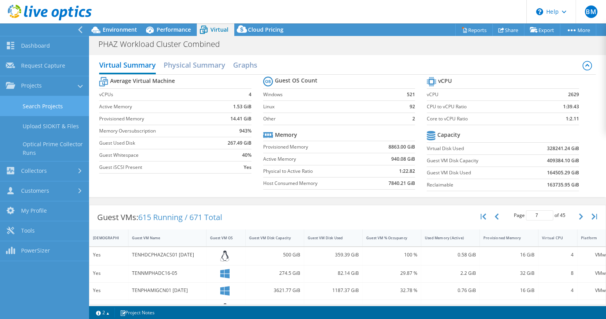
click at [57, 106] on link "Search Projects" at bounding box center [44, 106] width 89 height 20
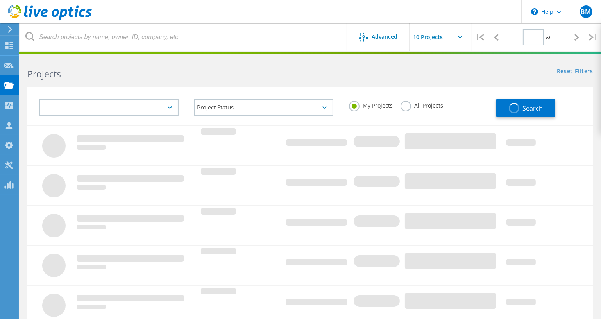
type input "1"
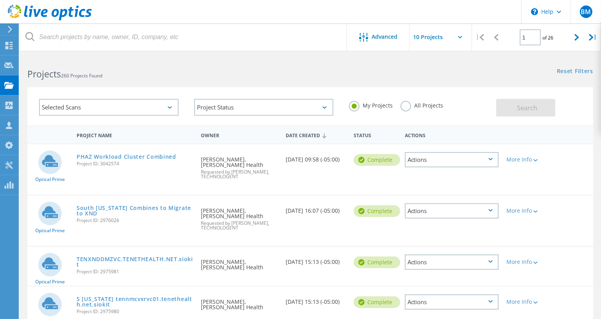
click at [111, 165] on span "Project ID: 3042574" at bounding box center [135, 163] width 117 height 5
copy span "3042574"
